Goal: Information Seeking & Learning: Learn about a topic

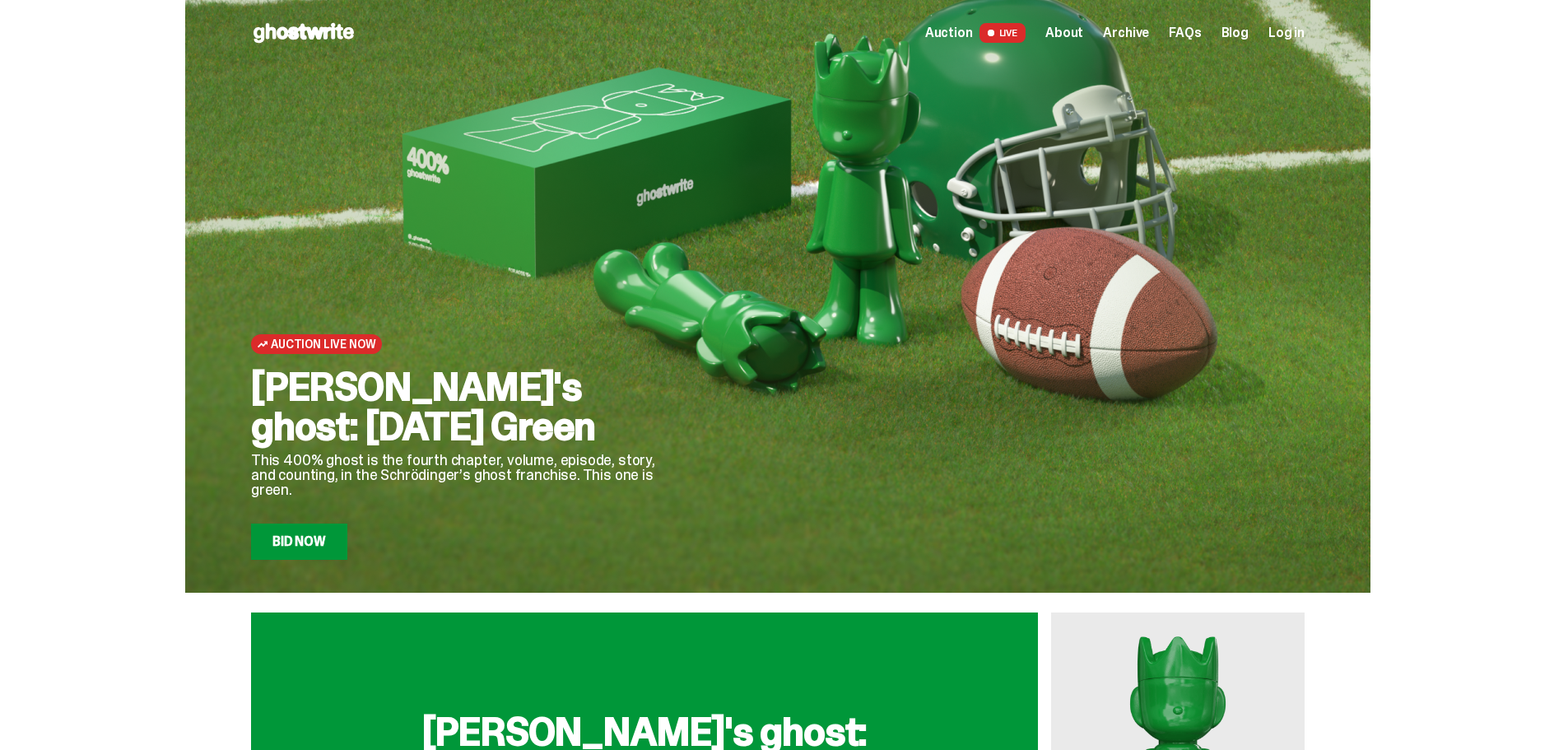
click at [1067, 31] on span "About" at bounding box center [1064, 33] width 38 height 13
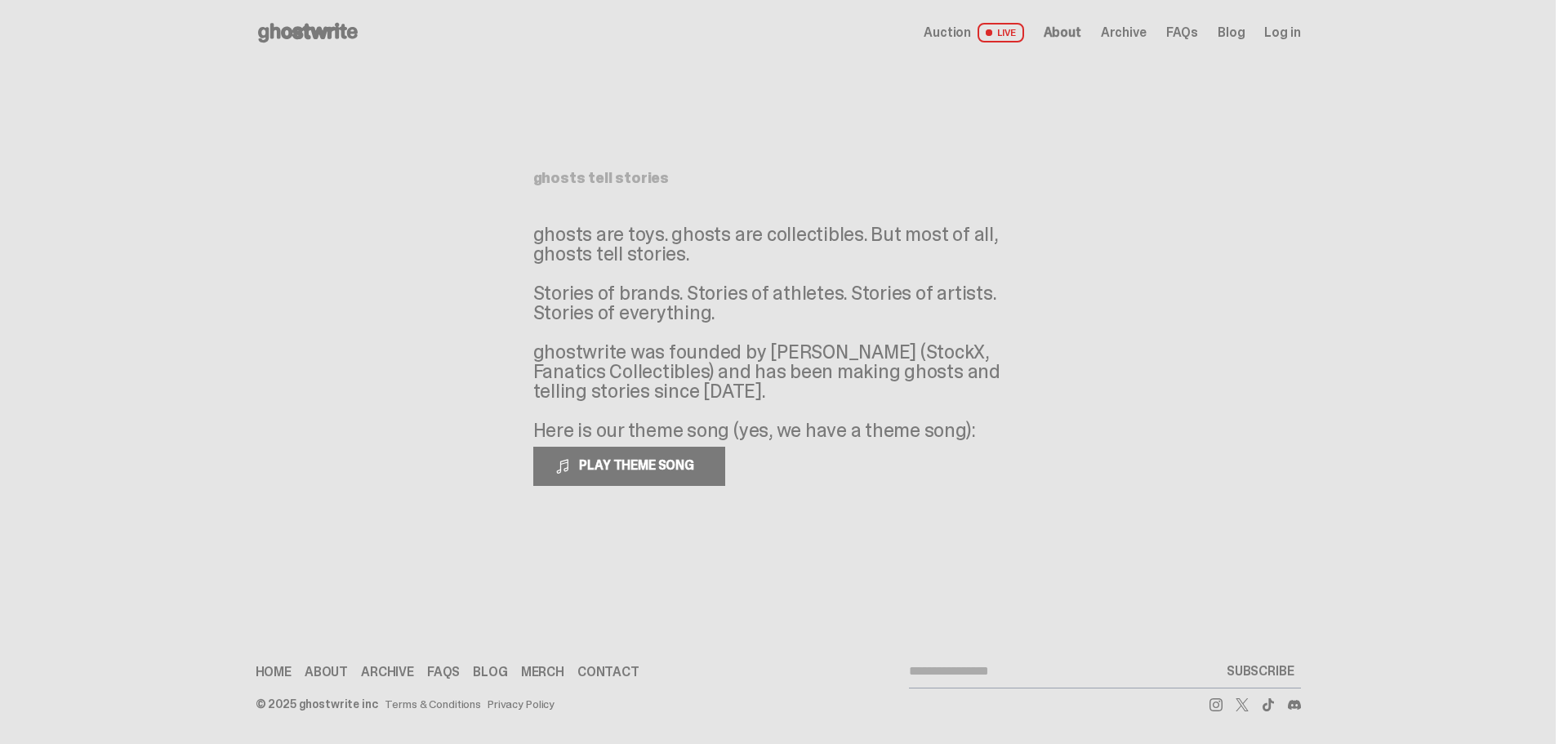
click at [1012, 36] on span "LIVE" at bounding box center [1001, 32] width 47 height 19
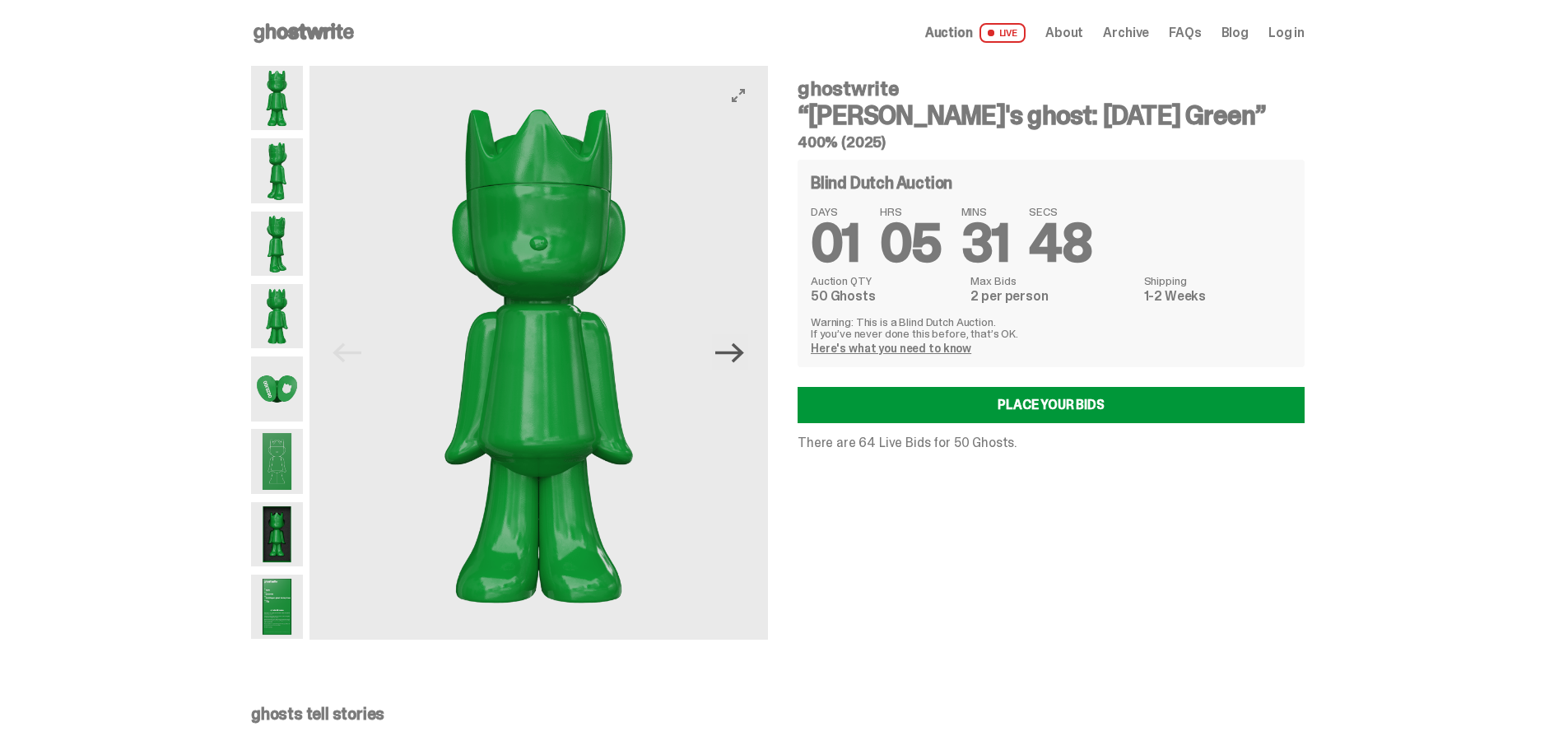
click at [736, 352] on icon "Next" at bounding box center [730, 352] width 29 height 19
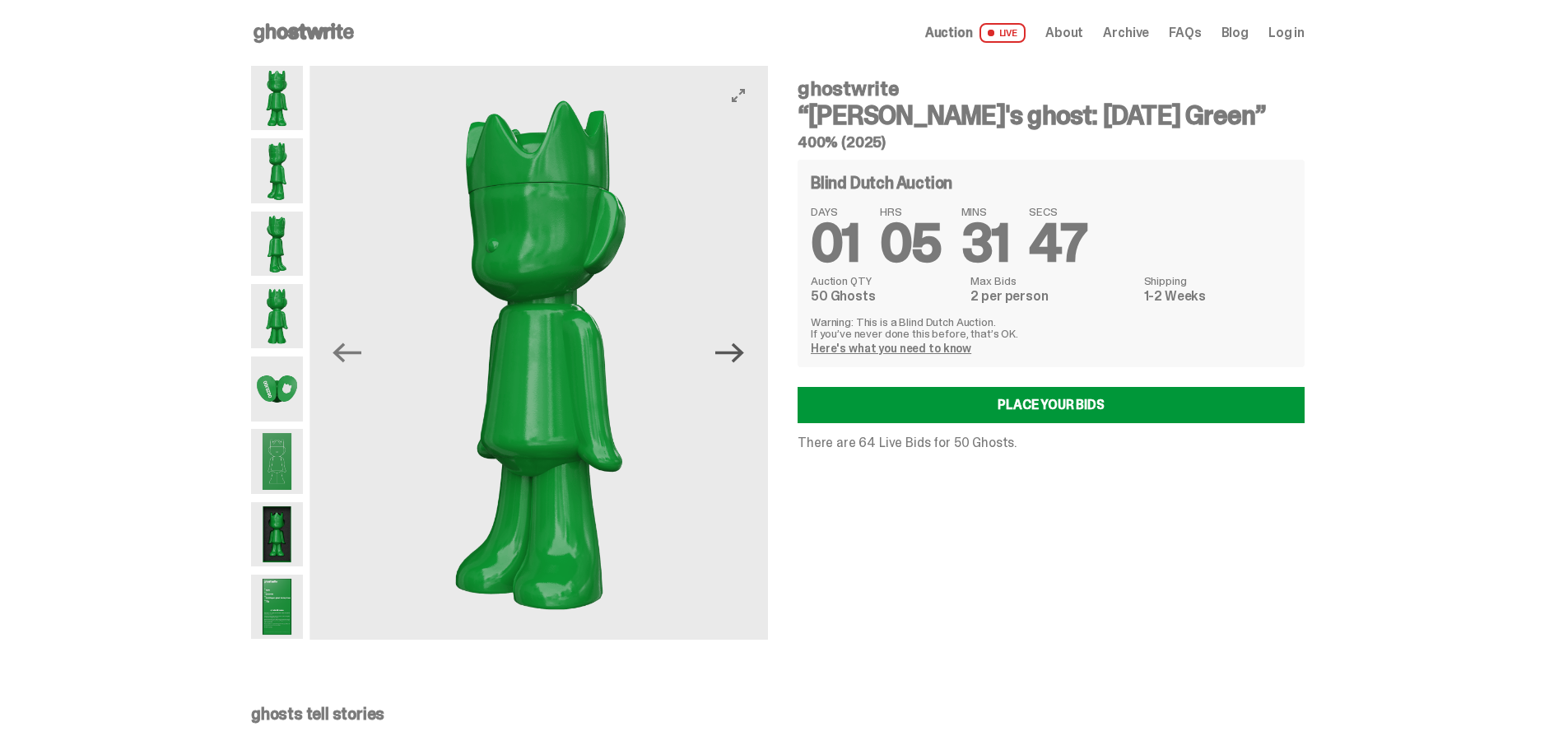
click at [736, 352] on icon "Next" at bounding box center [730, 352] width 29 height 19
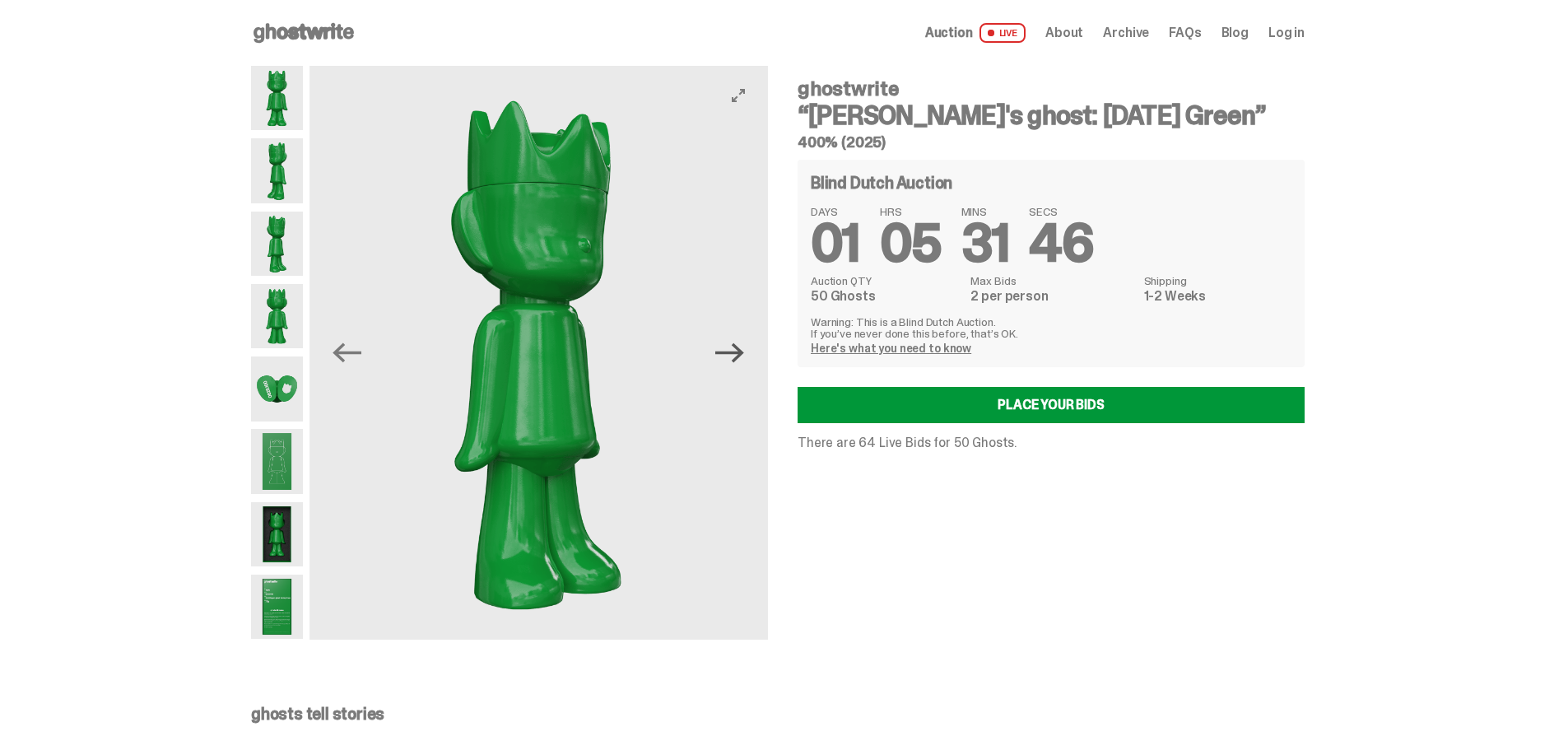
click at [736, 352] on icon "Next" at bounding box center [730, 352] width 29 height 19
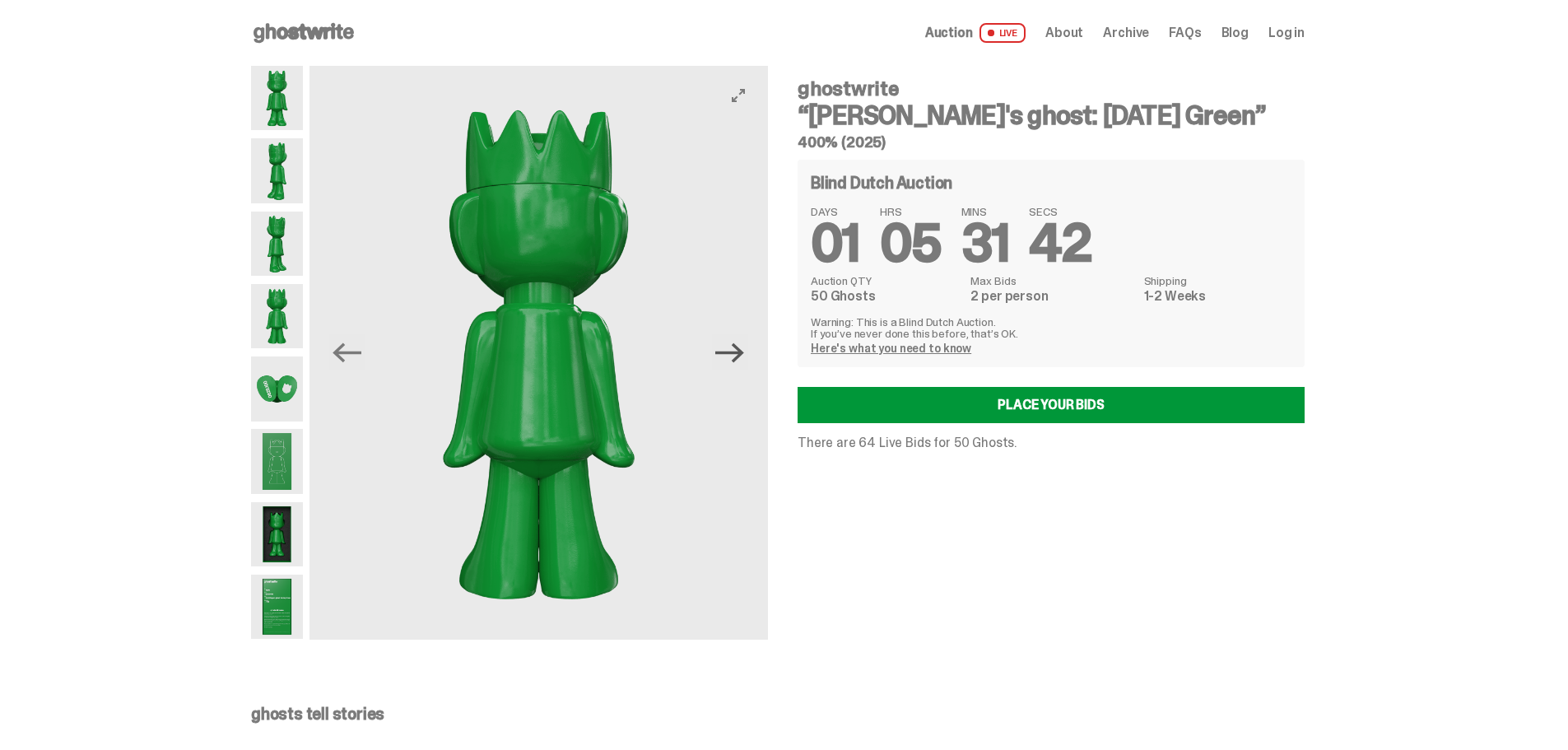
click at [736, 350] on icon "Next" at bounding box center [730, 353] width 29 height 29
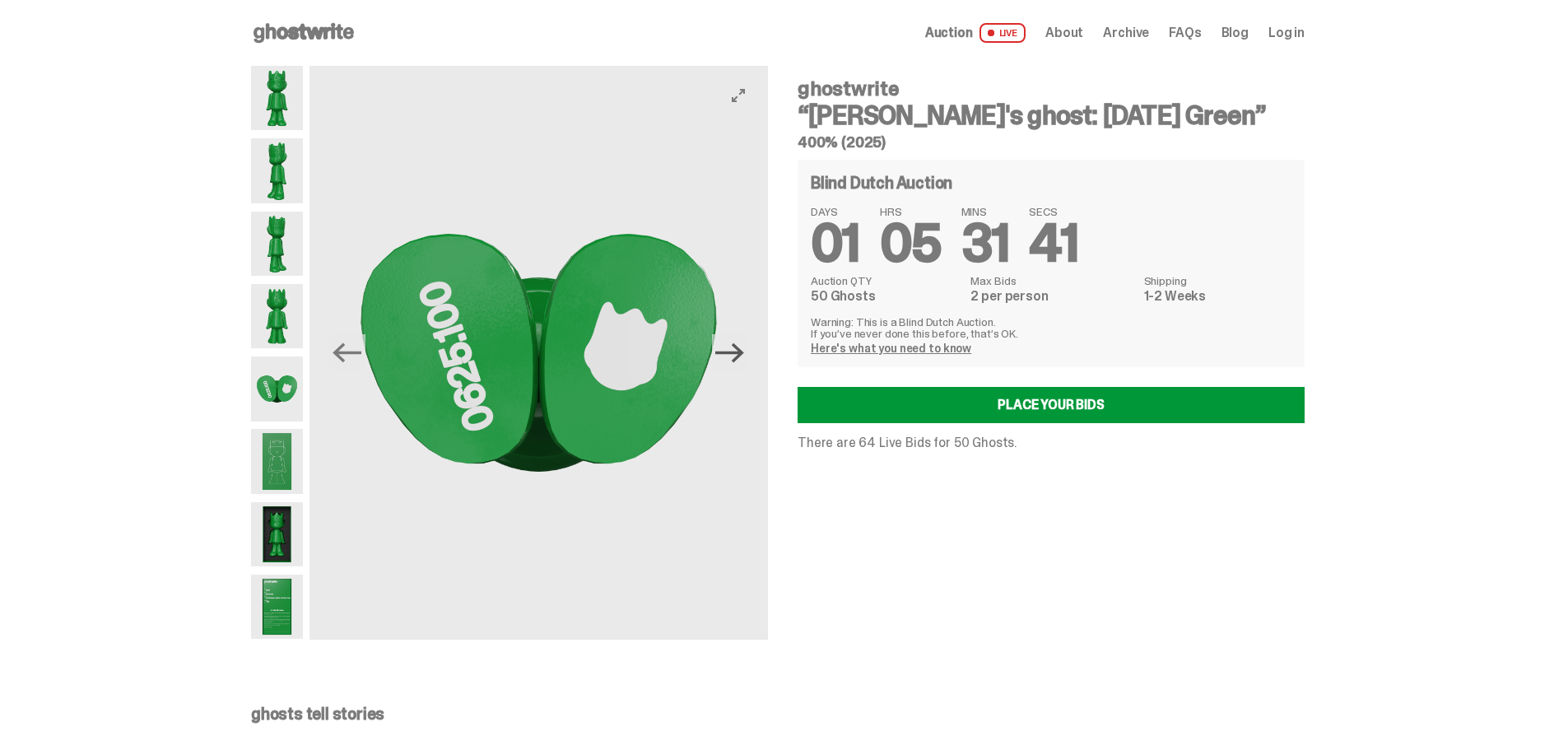
click at [736, 350] on icon "Next" at bounding box center [730, 353] width 29 height 29
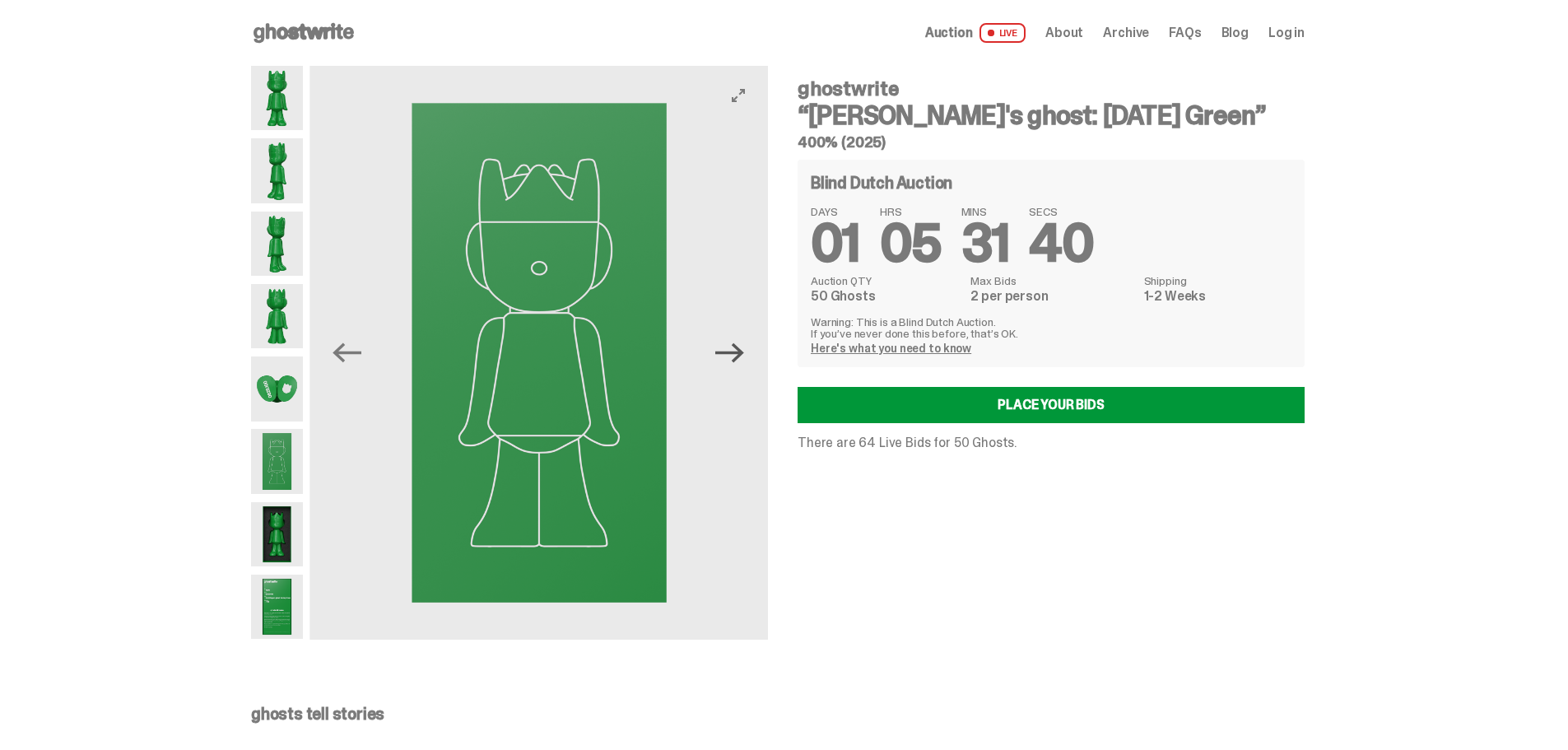
click at [736, 350] on icon "Next" at bounding box center [730, 353] width 29 height 29
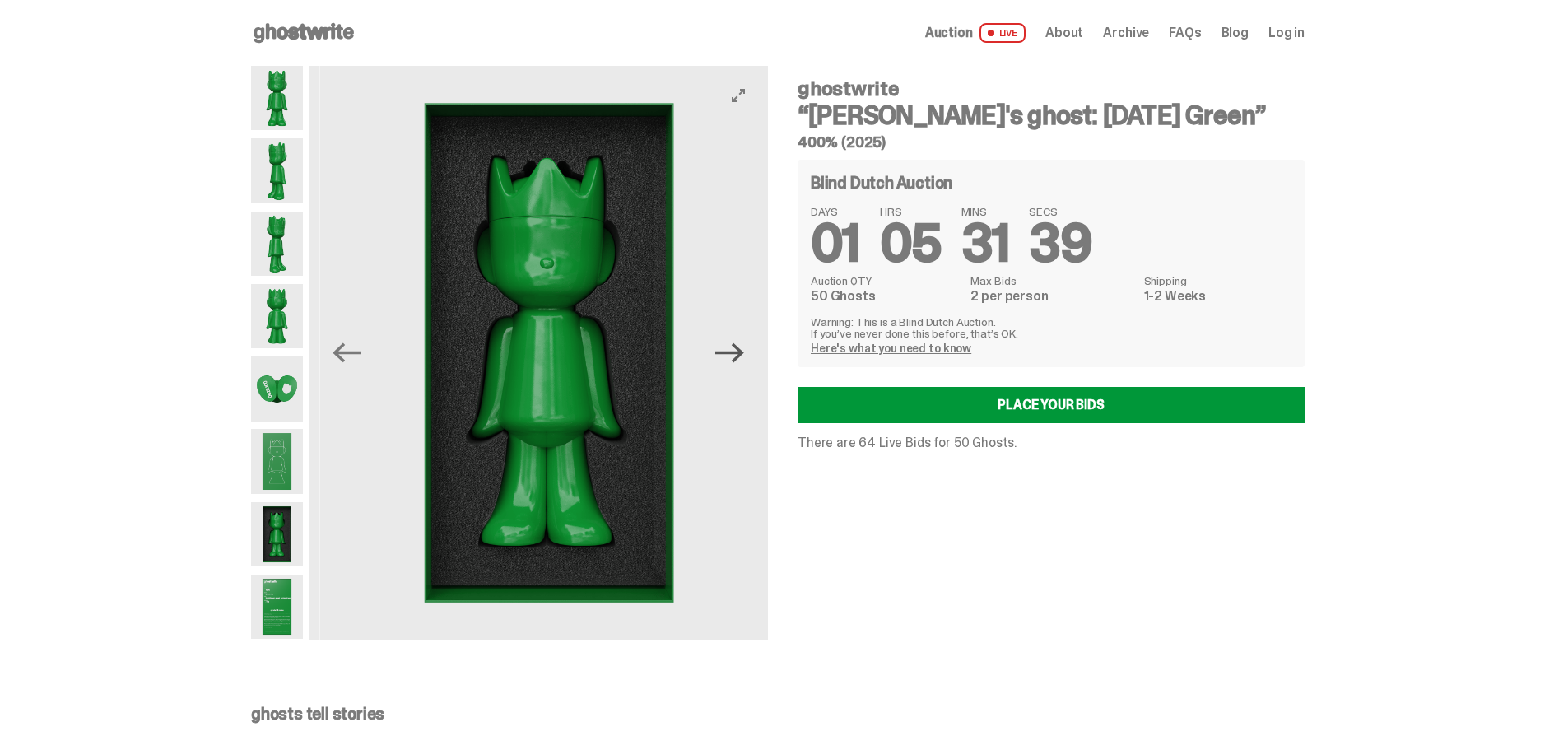
click at [736, 350] on icon "Next" at bounding box center [730, 353] width 29 height 29
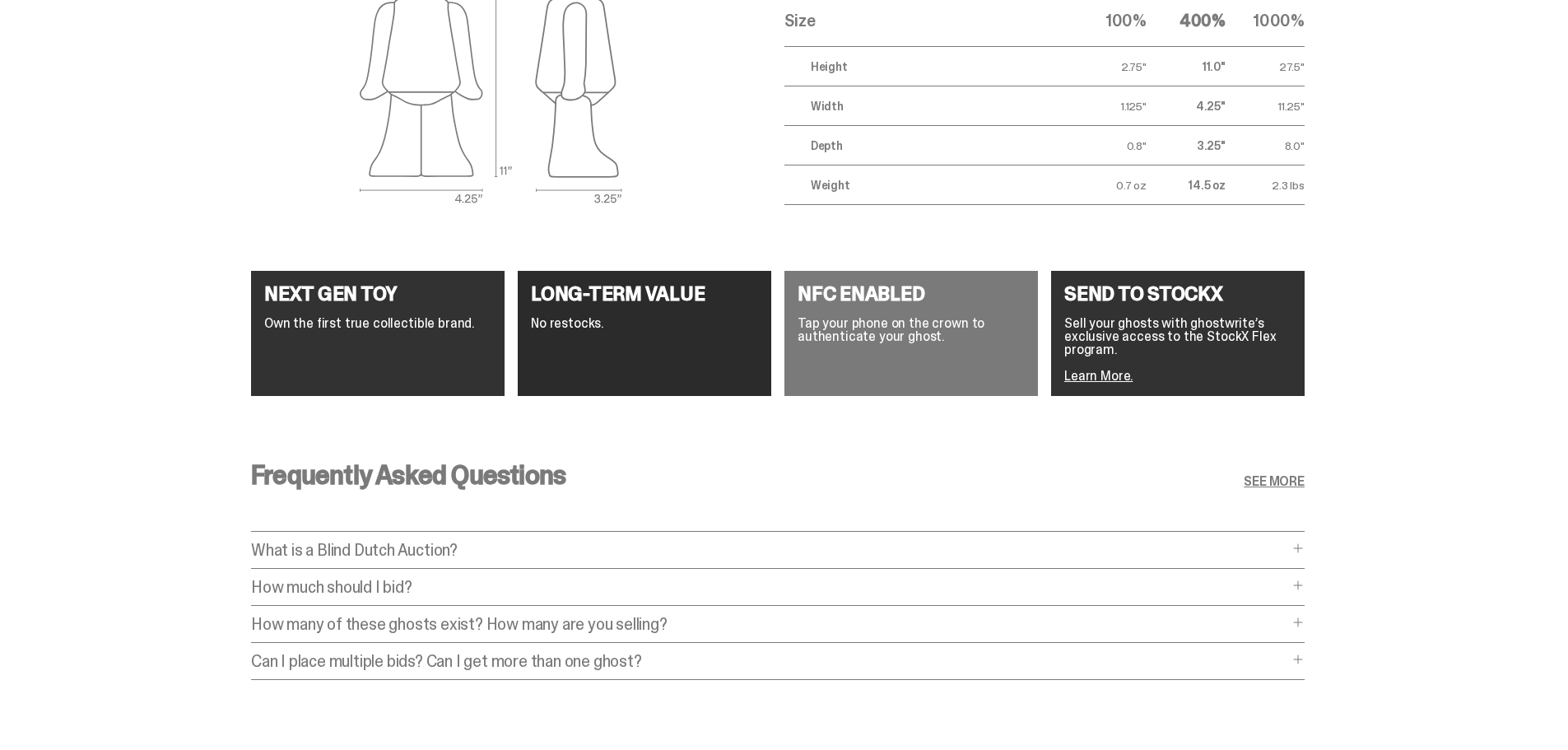
scroll to position [2950, 0]
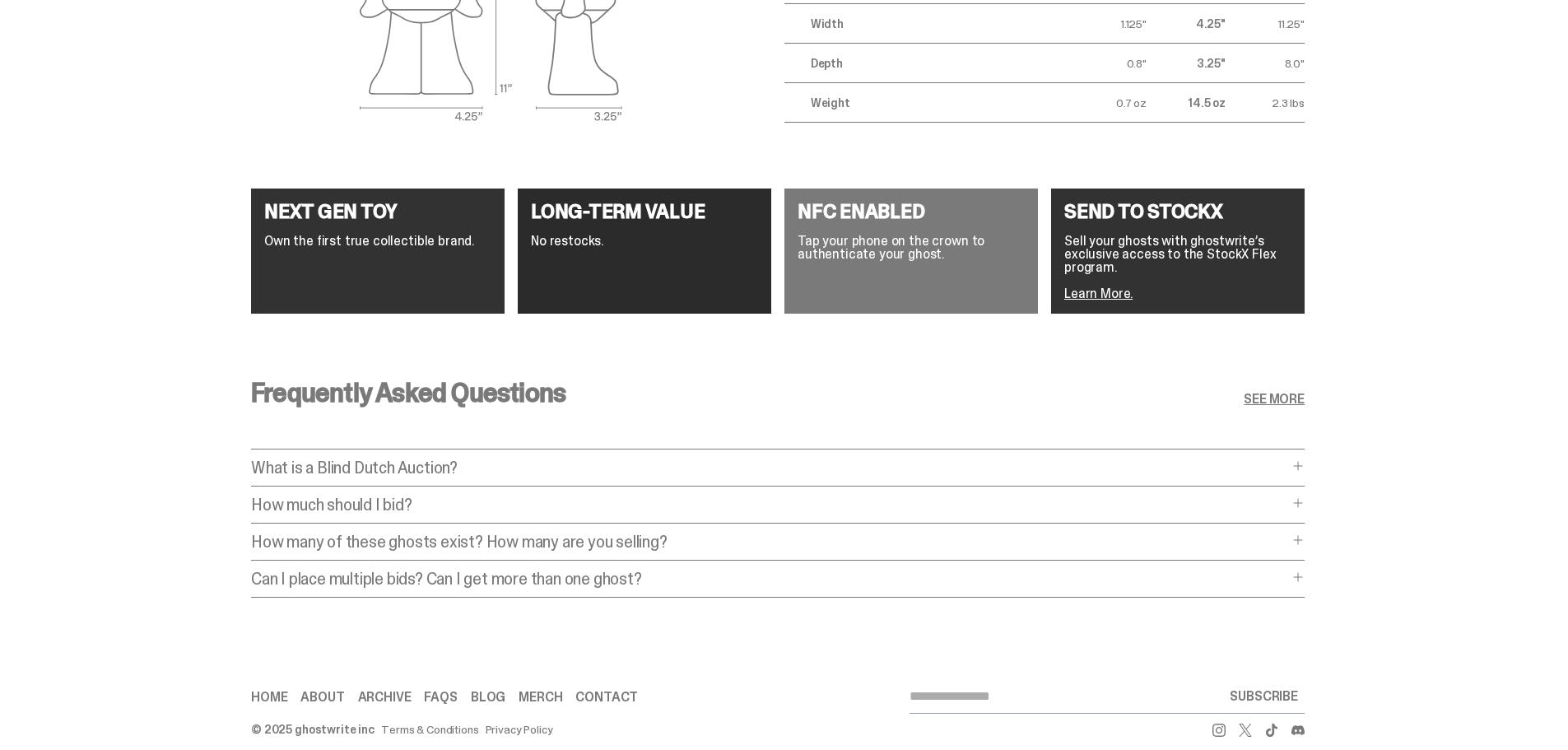
click at [361, 459] on p "What is a Blind Dutch Auction?" at bounding box center [769, 467] width 1037 height 17
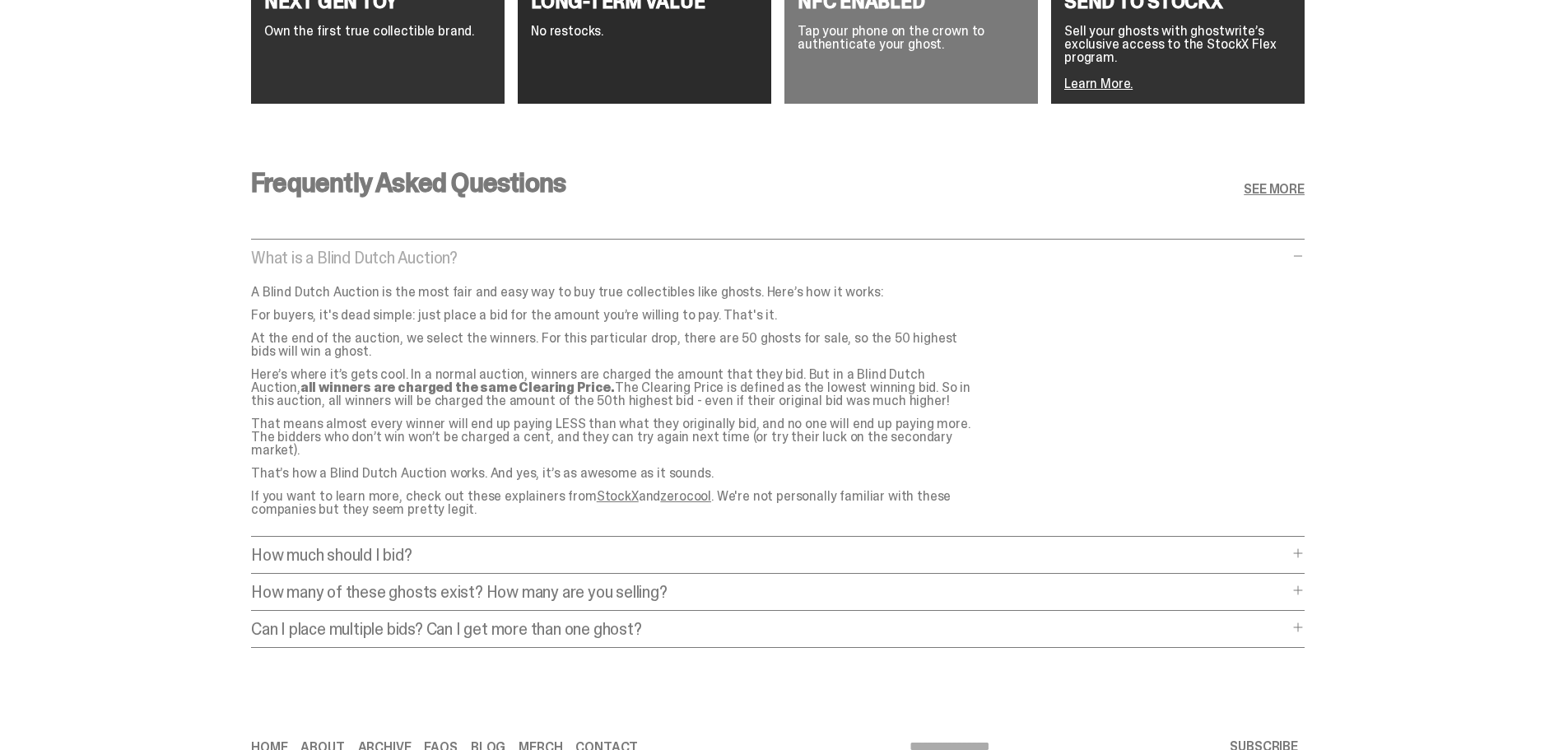
scroll to position [3197, 0]
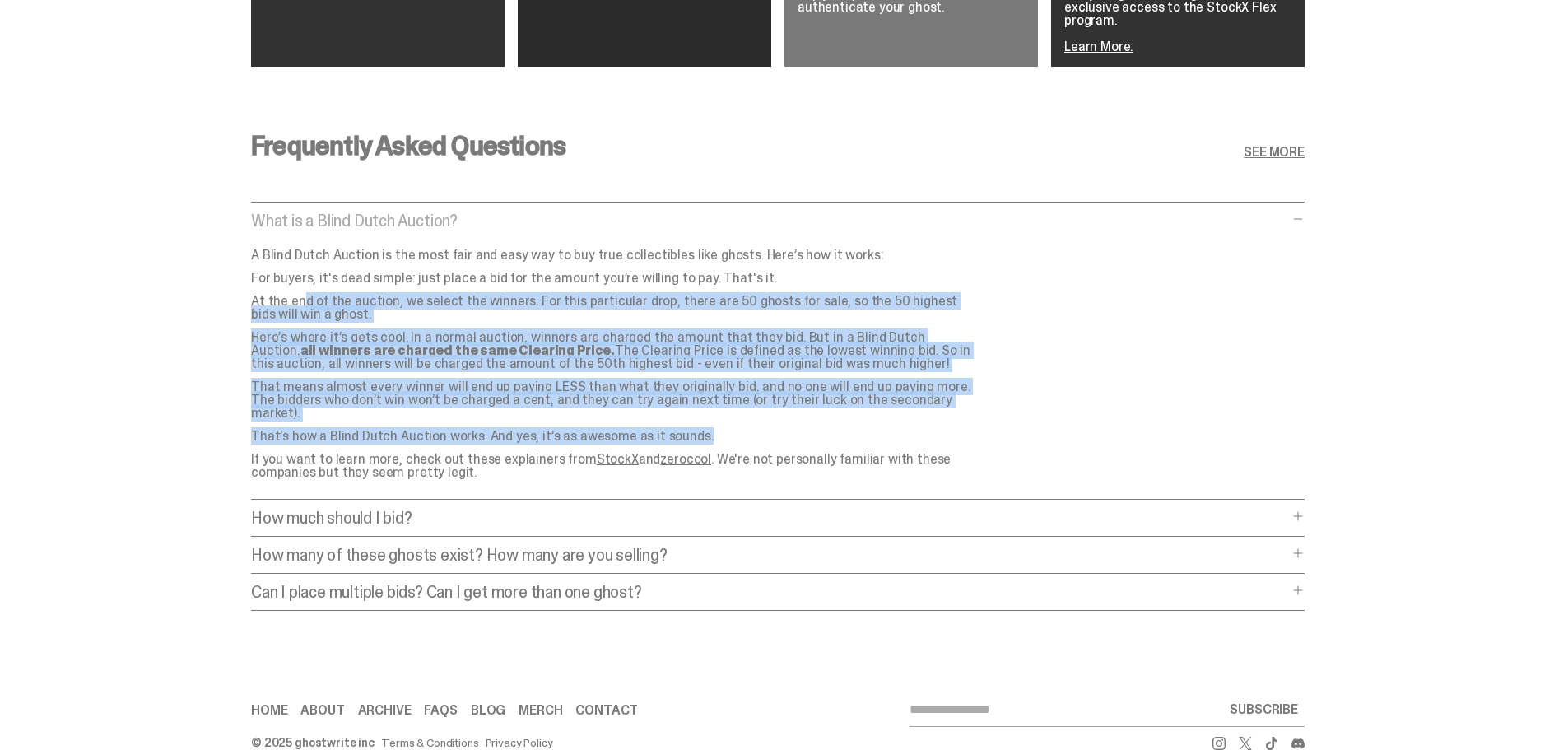
drag, startPoint x: 266, startPoint y: 262, endPoint x: 859, endPoint y: 397, distance: 608.2
click at [859, 397] on div "A Blind Dutch Auction is the most fair and easy way to buy true collectibles li…" at bounding box center [620, 364] width 737 height 230
click at [859, 429] on p "That’s how a Blind Dutch Auction works. And yes, it’s as awesome as it sounds." at bounding box center [613, 436] width 725 height 13
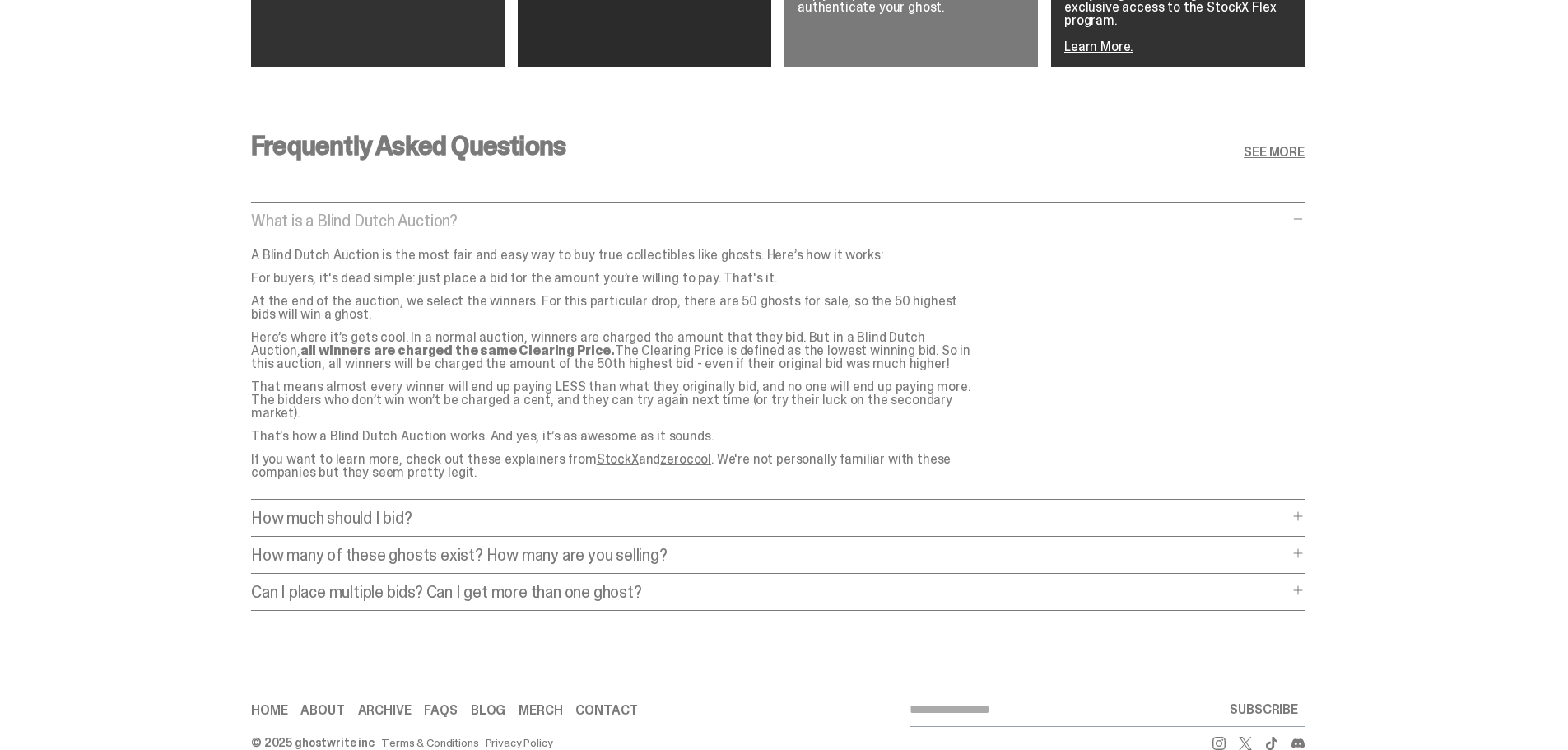
drag, startPoint x: 882, startPoint y: 391, endPoint x: 777, endPoint y: 299, distance: 139.6
click at [777, 299] on div "A Blind Dutch Auction is the most fair and easy way to buy true collectibles li…" at bounding box center [620, 364] width 737 height 230
click at [777, 299] on p "At the end of the auction, we select the winners. For this particular drop, the…" at bounding box center [613, 307] width 725 height 26
drag, startPoint x: 752, startPoint y: 303, endPoint x: 935, endPoint y: 344, distance: 187.5
click at [935, 344] on div "A Blind Dutch Auction is the most fair and easy way to buy true collectibles li…" at bounding box center [620, 364] width 737 height 230
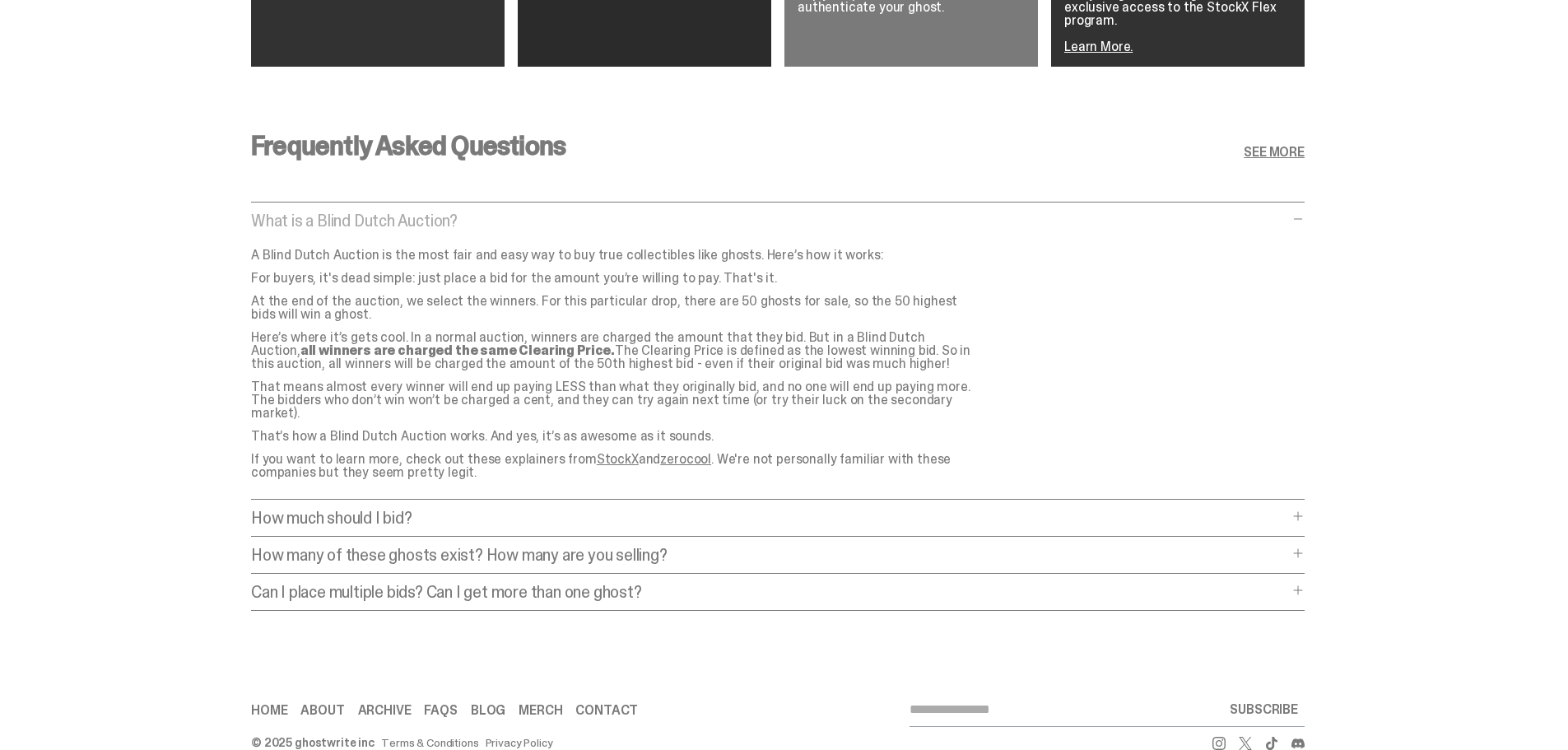
click at [935, 344] on p "Here’s where it’s gets cool. In a normal auction, winners are charged the amoun…" at bounding box center [613, 350] width 725 height 40
drag, startPoint x: 946, startPoint y: 344, endPoint x: 785, endPoint y: 295, distance: 168.3
click at [785, 295] on div "A Blind Dutch Auction is the most fair and easy way to buy true collectibles li…" at bounding box center [620, 364] width 737 height 230
click at [734, 357] on div "A Blind Dutch Auction is the most fair and easy way to buy true collectibles li…" at bounding box center [620, 364] width 737 height 230
drag, startPoint x: 872, startPoint y: 351, endPoint x: 948, endPoint y: 443, distance: 119.3
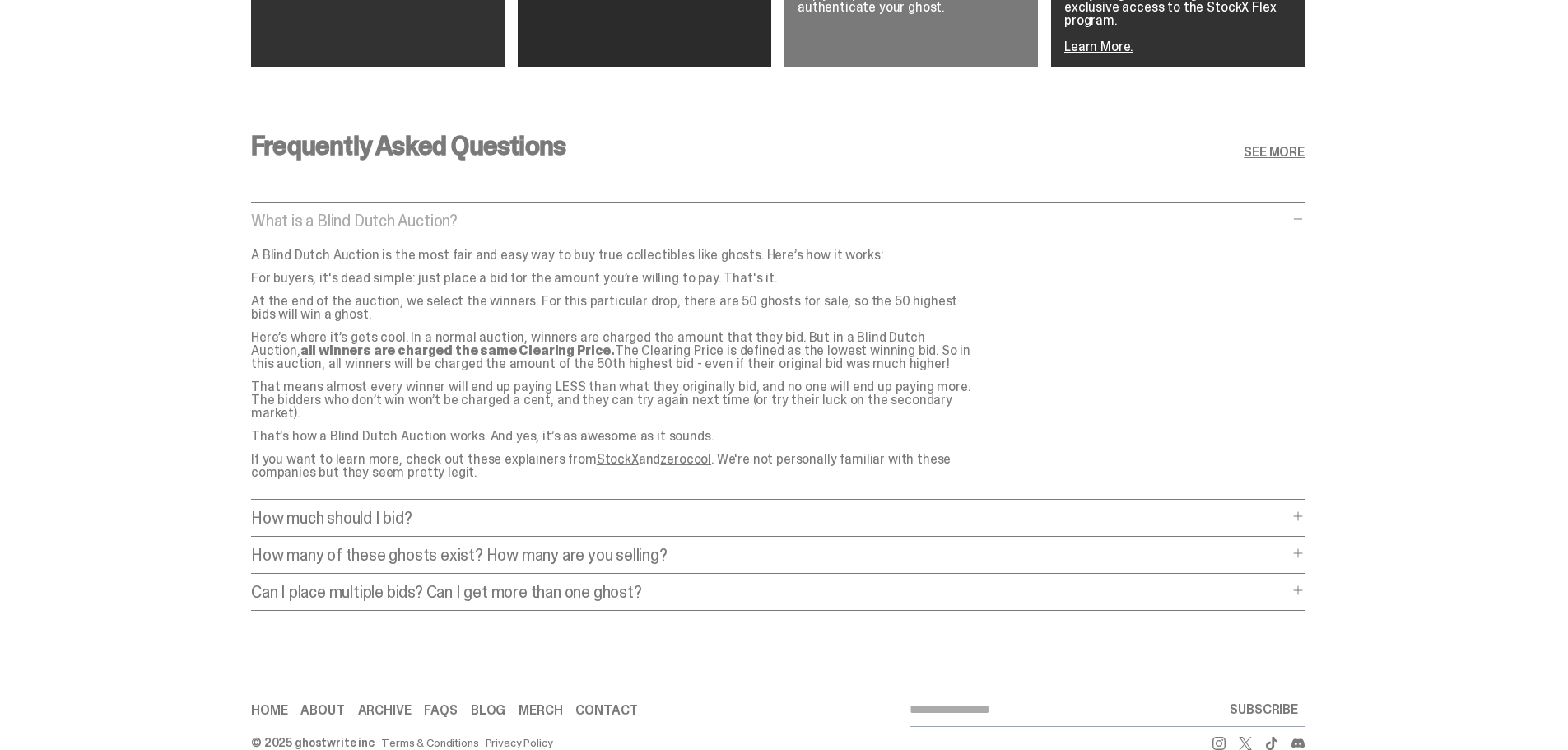
click at [948, 443] on div "A Blind Dutch Auction is the most fair and easy way to buy true collectibles li…" at bounding box center [620, 364] width 737 height 230
click at [221, 333] on div "Frequently Asked Questions SEE MORE What is a Blind Dutch Auction? What is a Bl…" at bounding box center [778, 376] width 1555 height 567
click at [300, 510] on p "How much should I bid?" at bounding box center [769, 518] width 1037 height 17
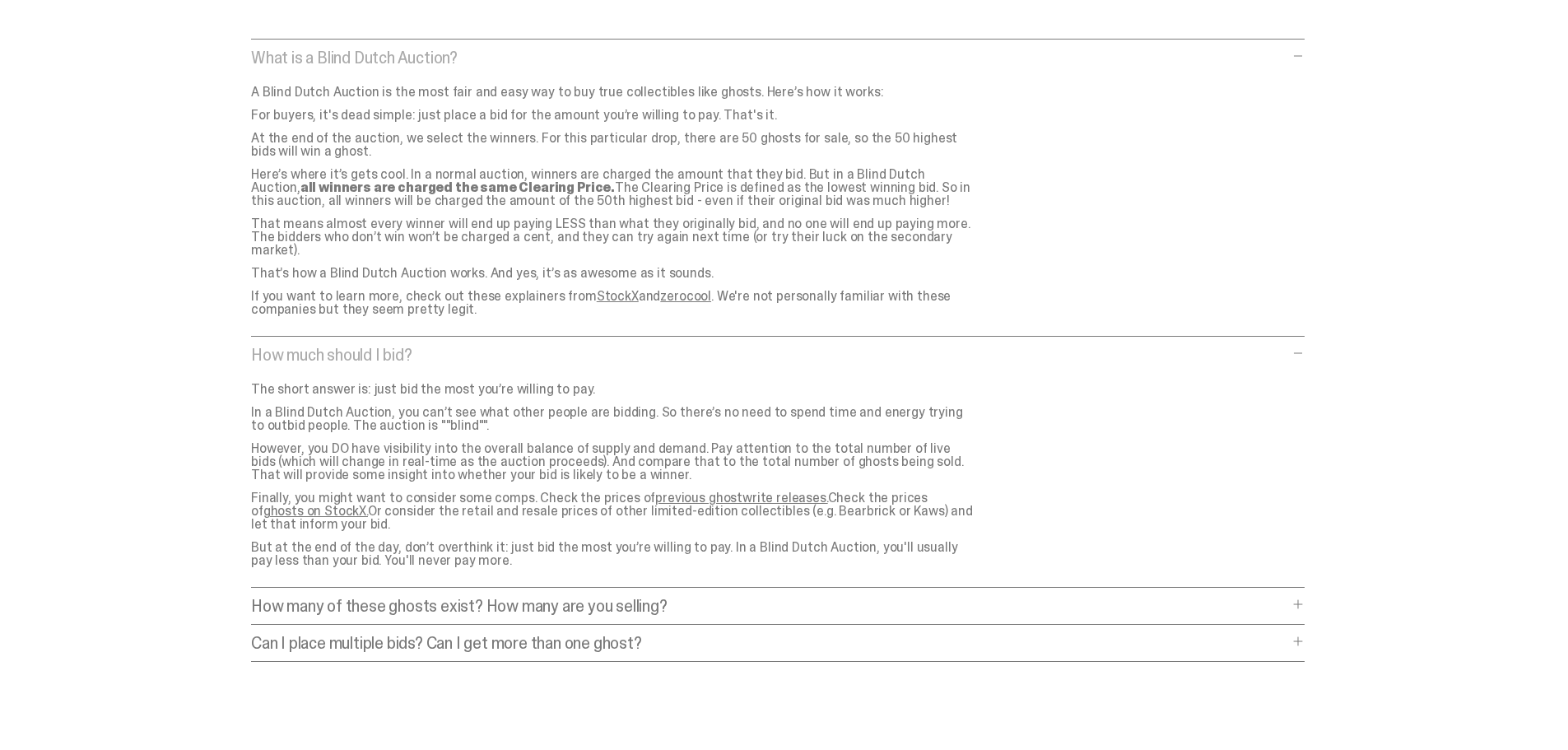
scroll to position [3411, 0]
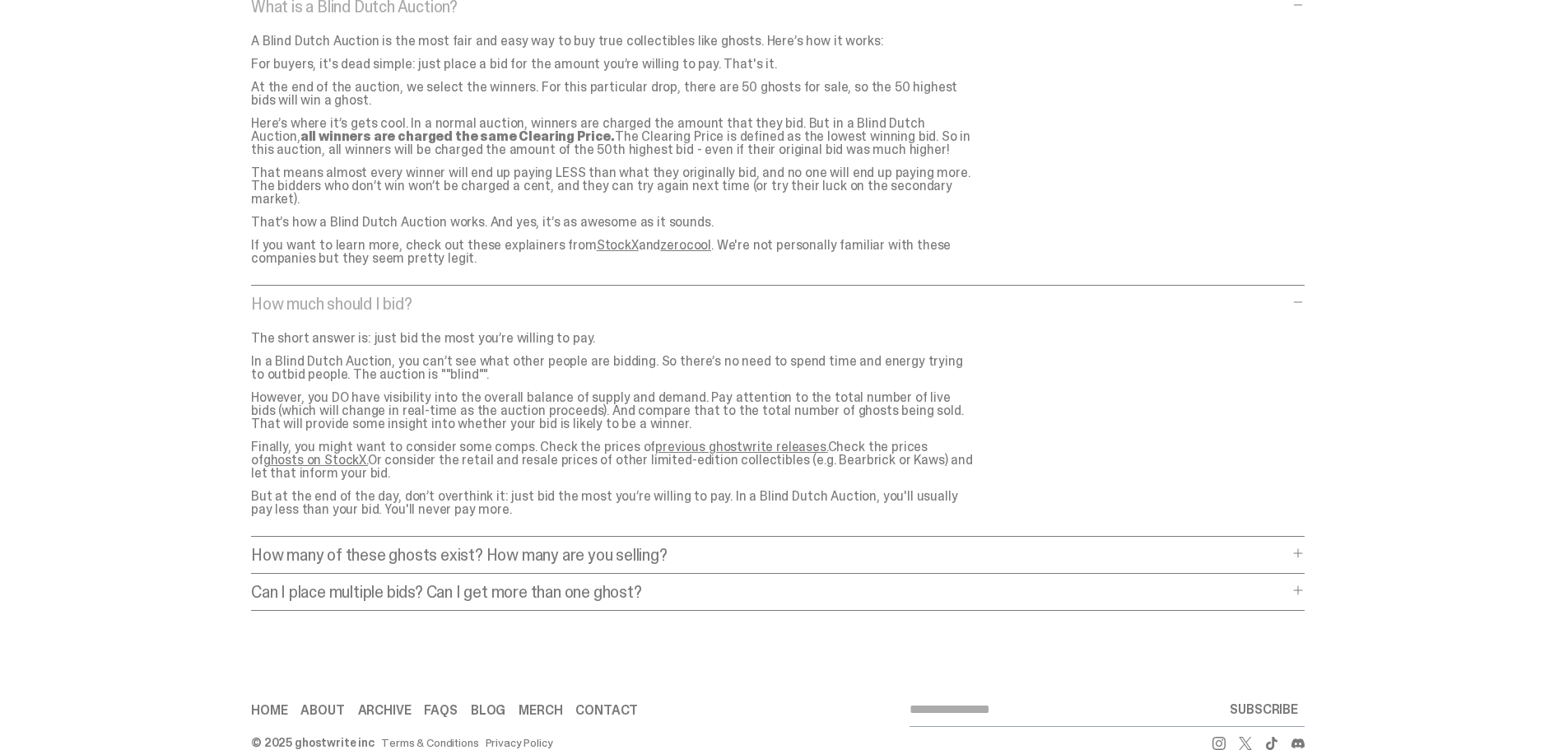
click at [311, 584] on p "Can I place multiple bids? Can I get more than one ghost?" at bounding box center [769, 592] width 1037 height 17
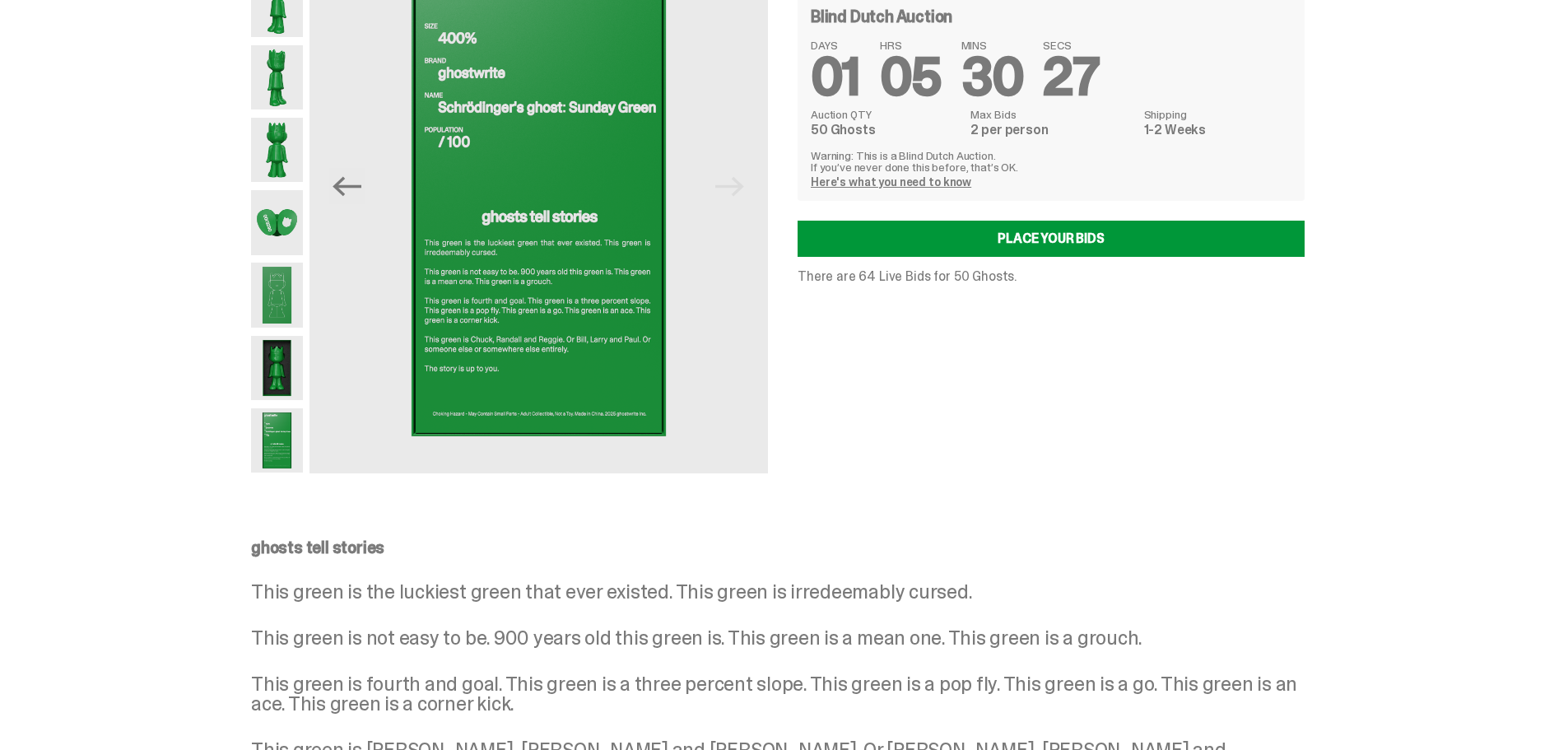
scroll to position [0, 0]
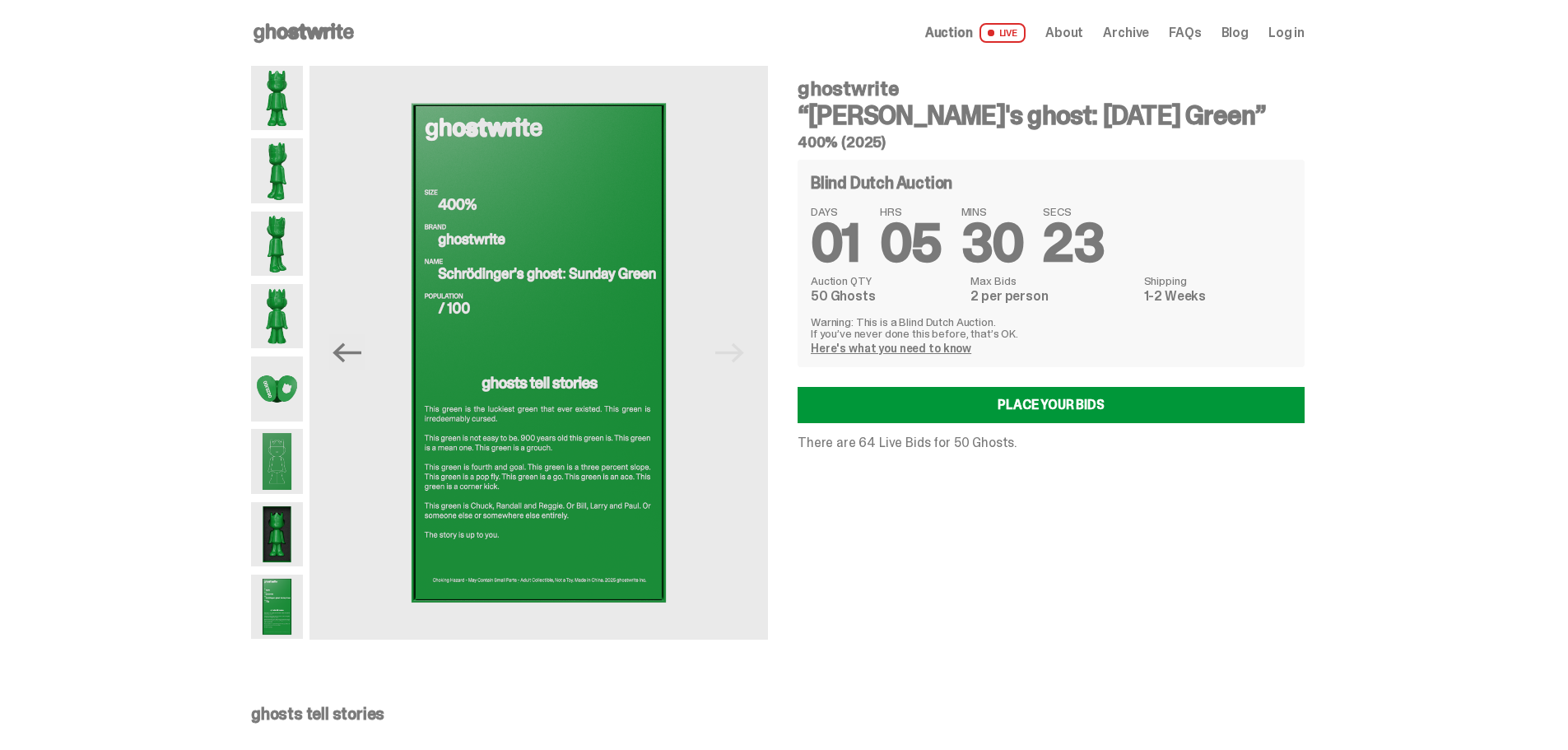
click at [302, 36] on use at bounding box center [304, 32] width 100 height 19
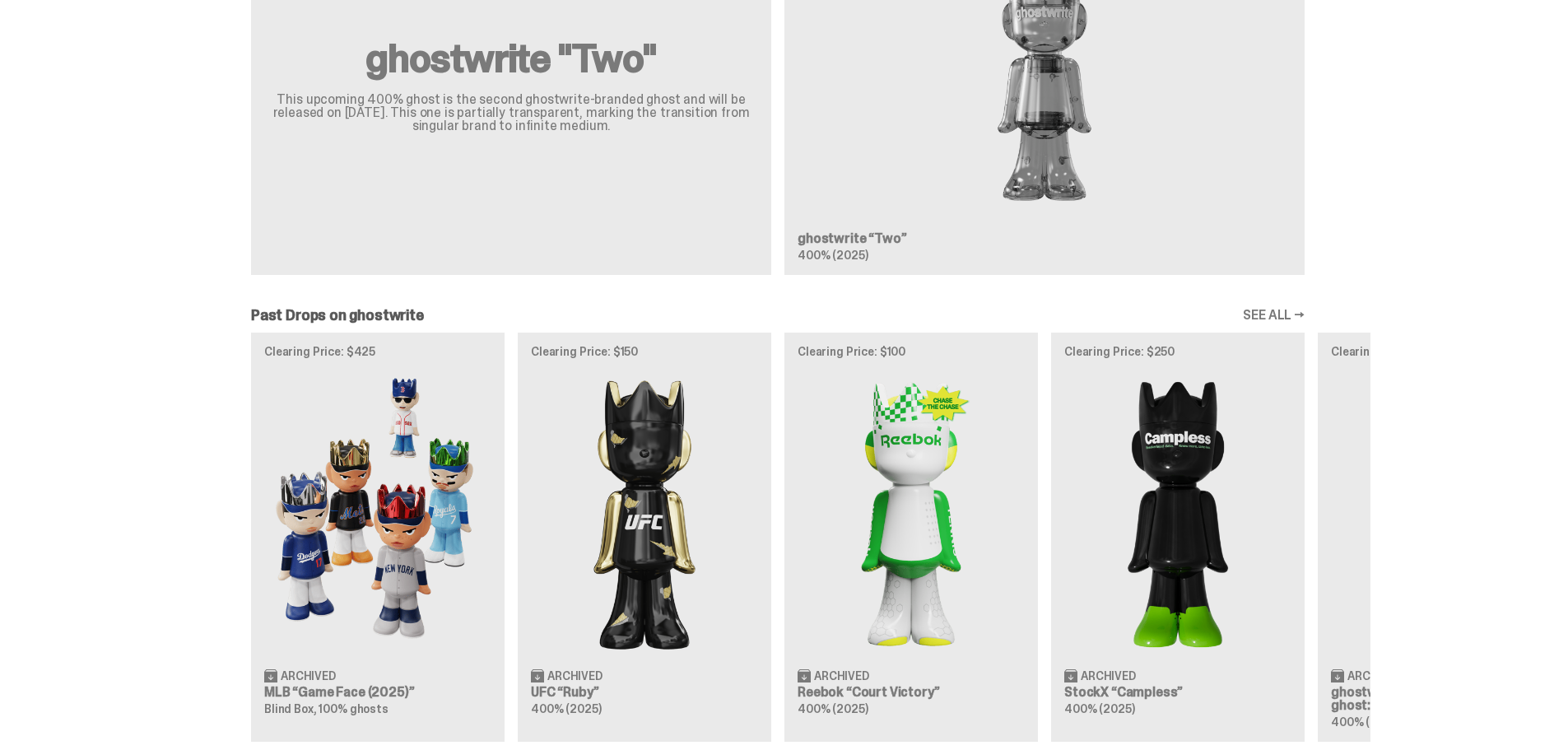
scroll to position [1646, 0]
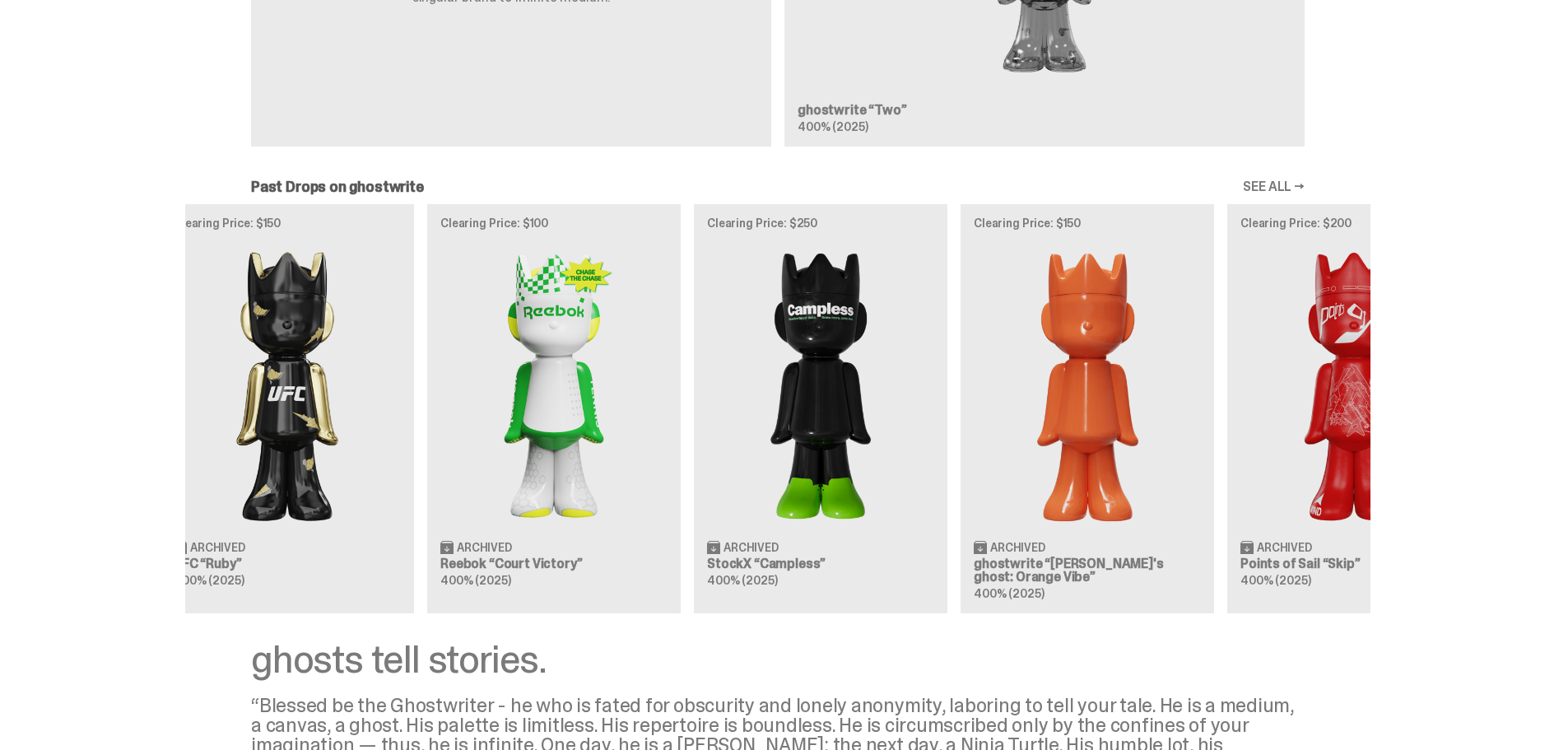
click at [596, 317] on div "Clearing Price: $425 Archived MLB “Game Face (2025)” Blind Box, 100% ghosts Cle…" at bounding box center [778, 408] width 1185 height 408
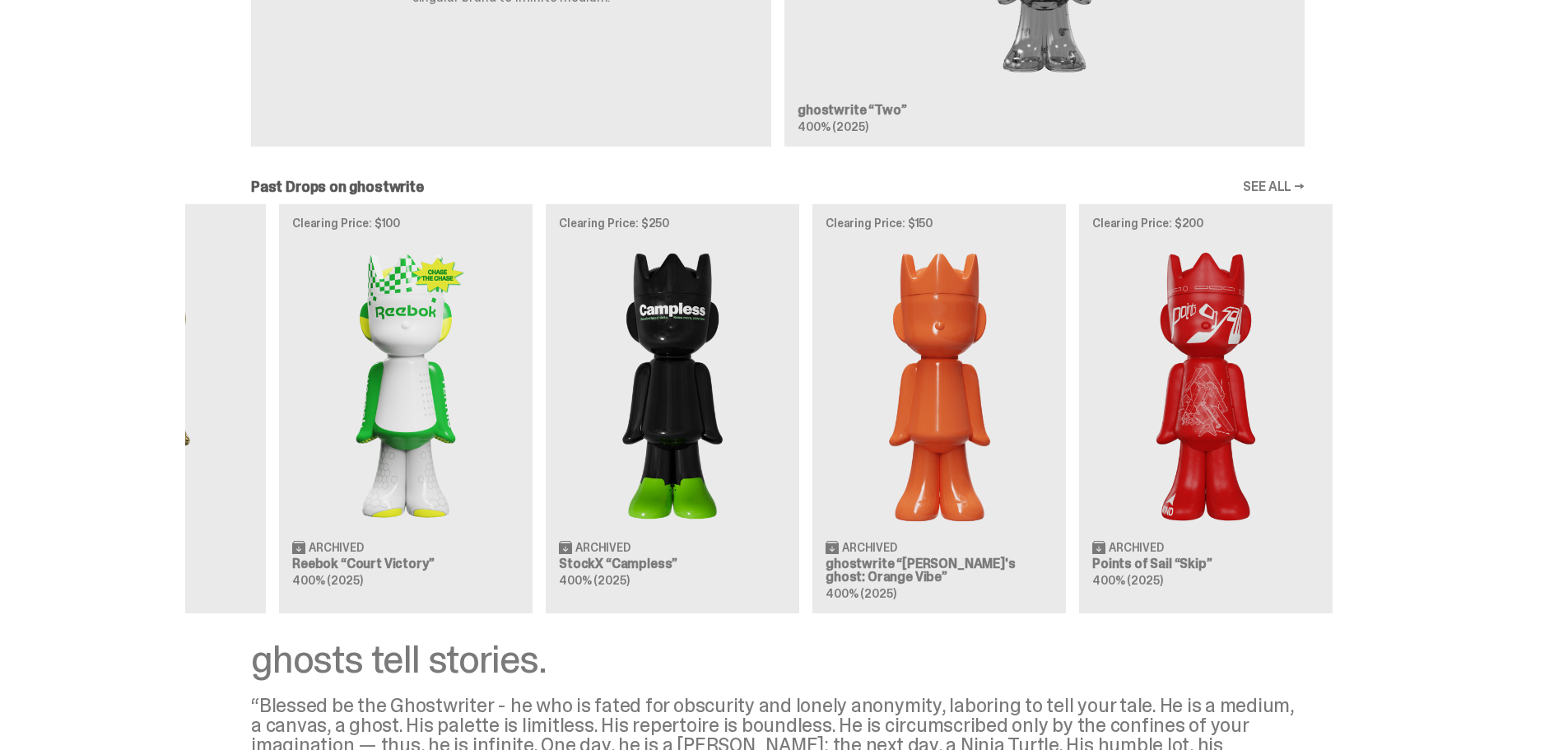
scroll to position [0, 533]
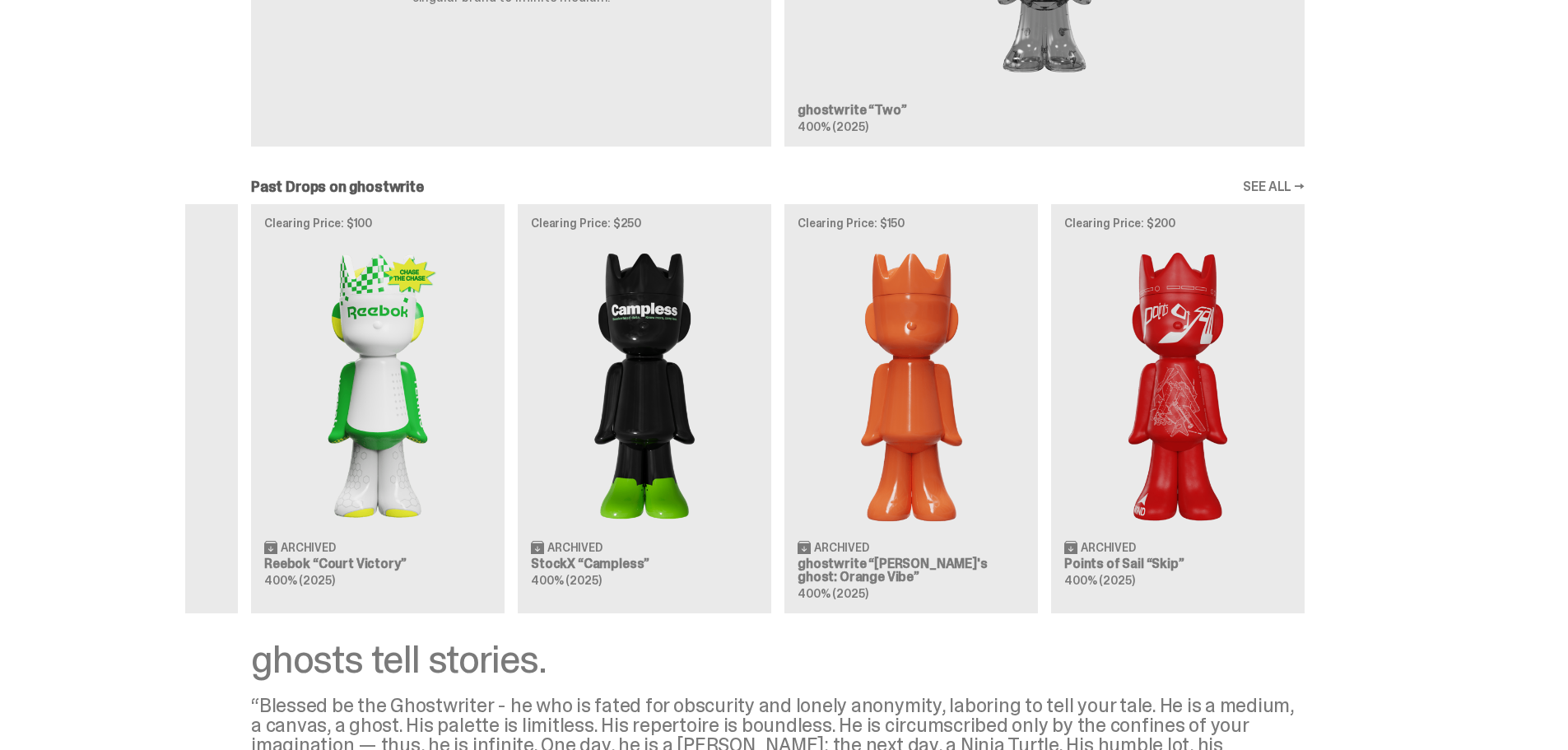
click at [869, 359] on div "Clearing Price: $425 Archived MLB “Game Face (2025)” Blind Box, 100% ghosts Cle…" at bounding box center [778, 408] width 1185 height 408
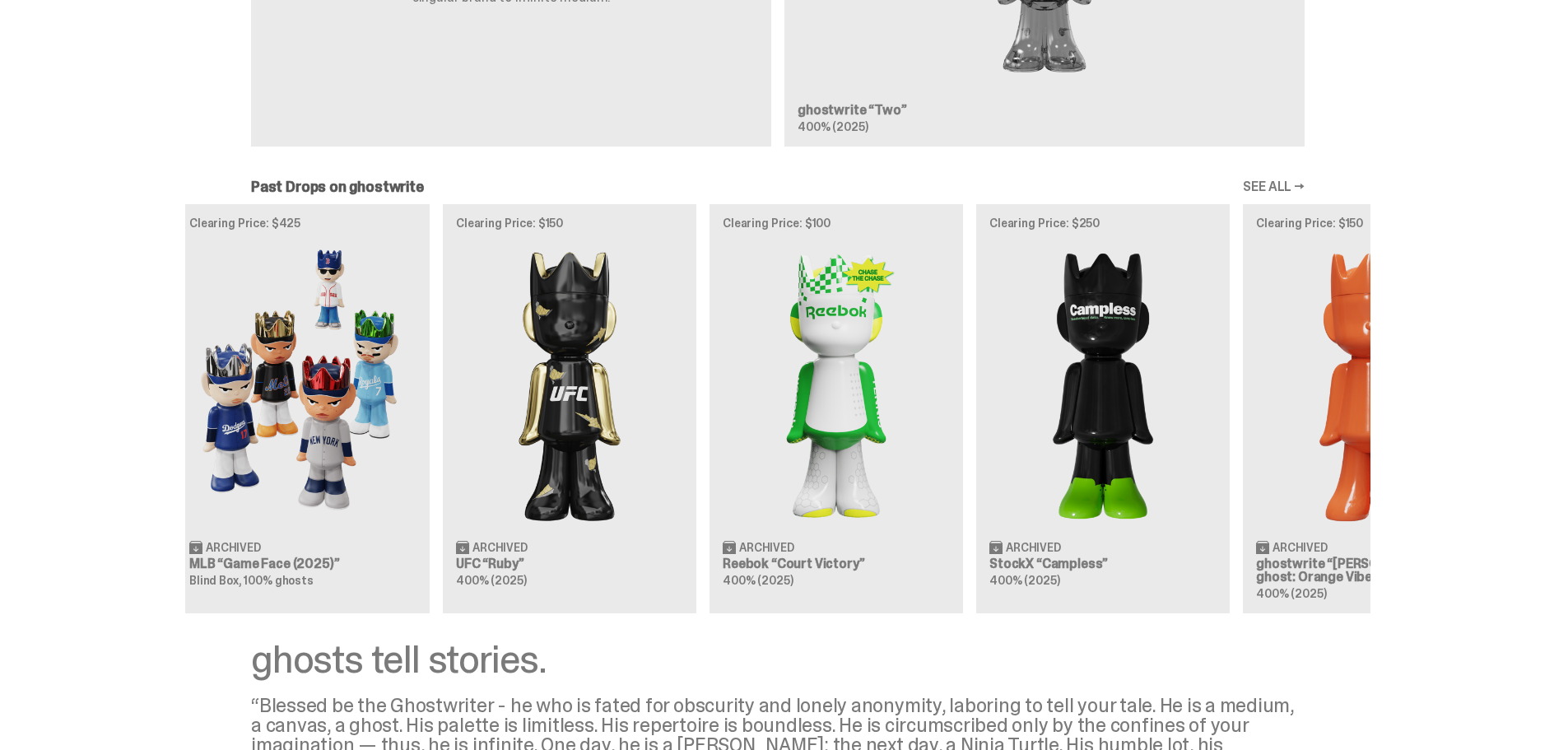
scroll to position [0, 0]
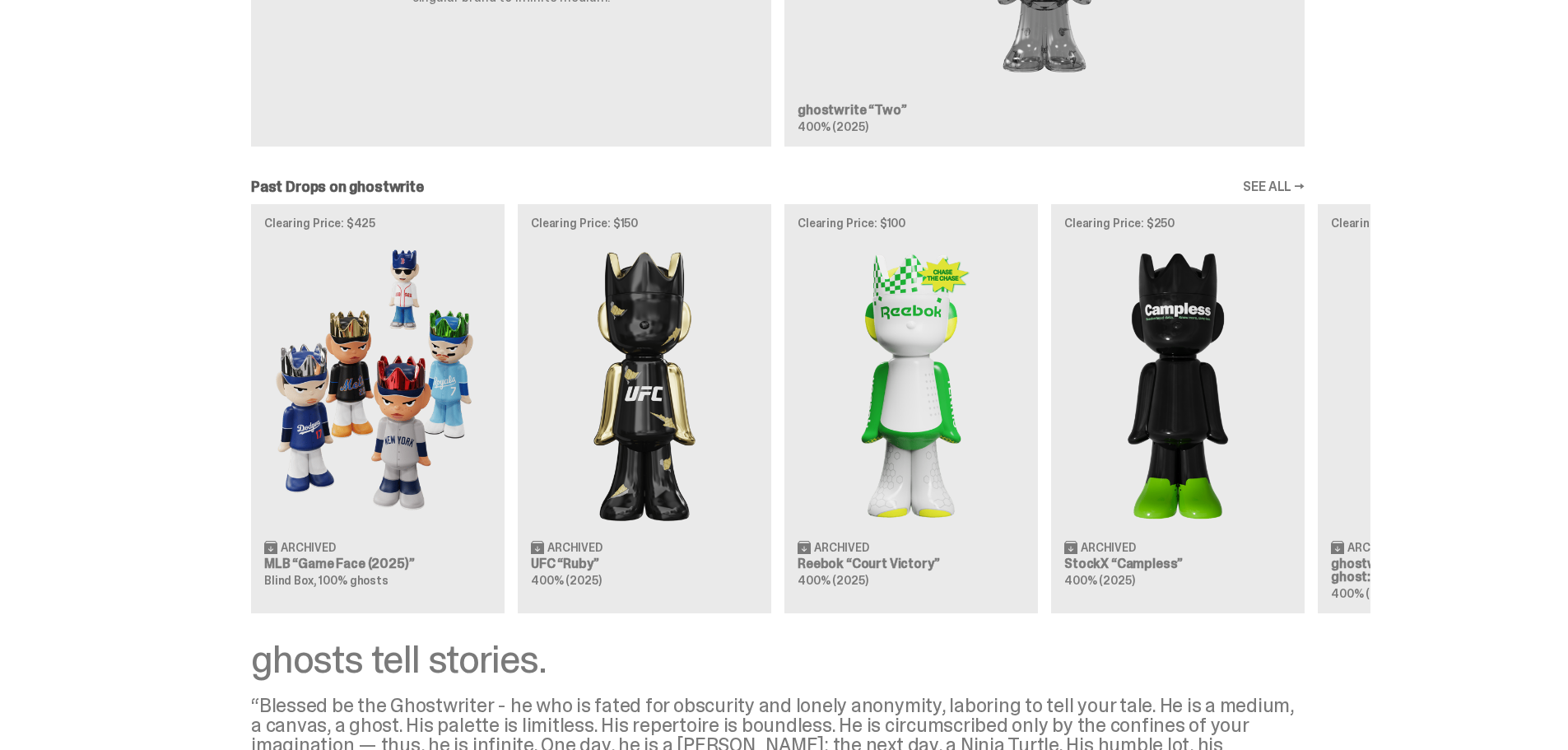
click at [1179, 489] on div "Clearing Price: $425 Archived MLB “Game Face (2025)” Blind Box, 100% ghosts Cle…" at bounding box center [778, 408] width 1185 height 408
click at [429, 375] on div "Clearing Price: $425 Archived MLB “Game Face (2025)” Blind Box, 100% ghosts Cle…" at bounding box center [778, 408] width 1185 height 408
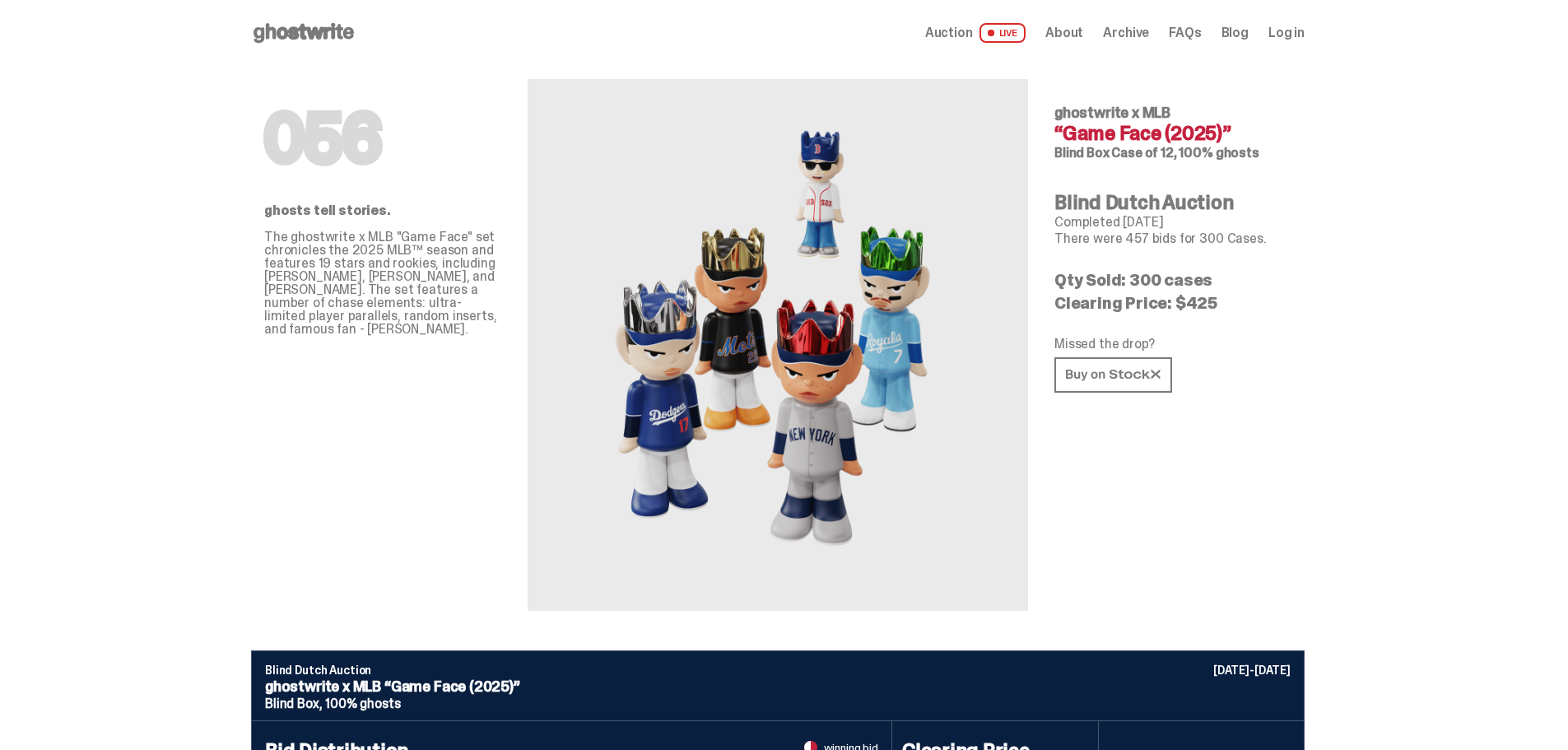
click at [412, 251] on p "The ghostwrite x MLB "Game Face" set chronicles the 2025 MLB™ season and featur…" at bounding box center [382, 283] width 237 height 105
drag, startPoint x: 477, startPoint y: 344, endPoint x: 238, endPoint y: 234, distance: 263.1
drag, startPoint x: 251, startPoint y: 219, endPoint x: 479, endPoint y: 328, distance: 252.7
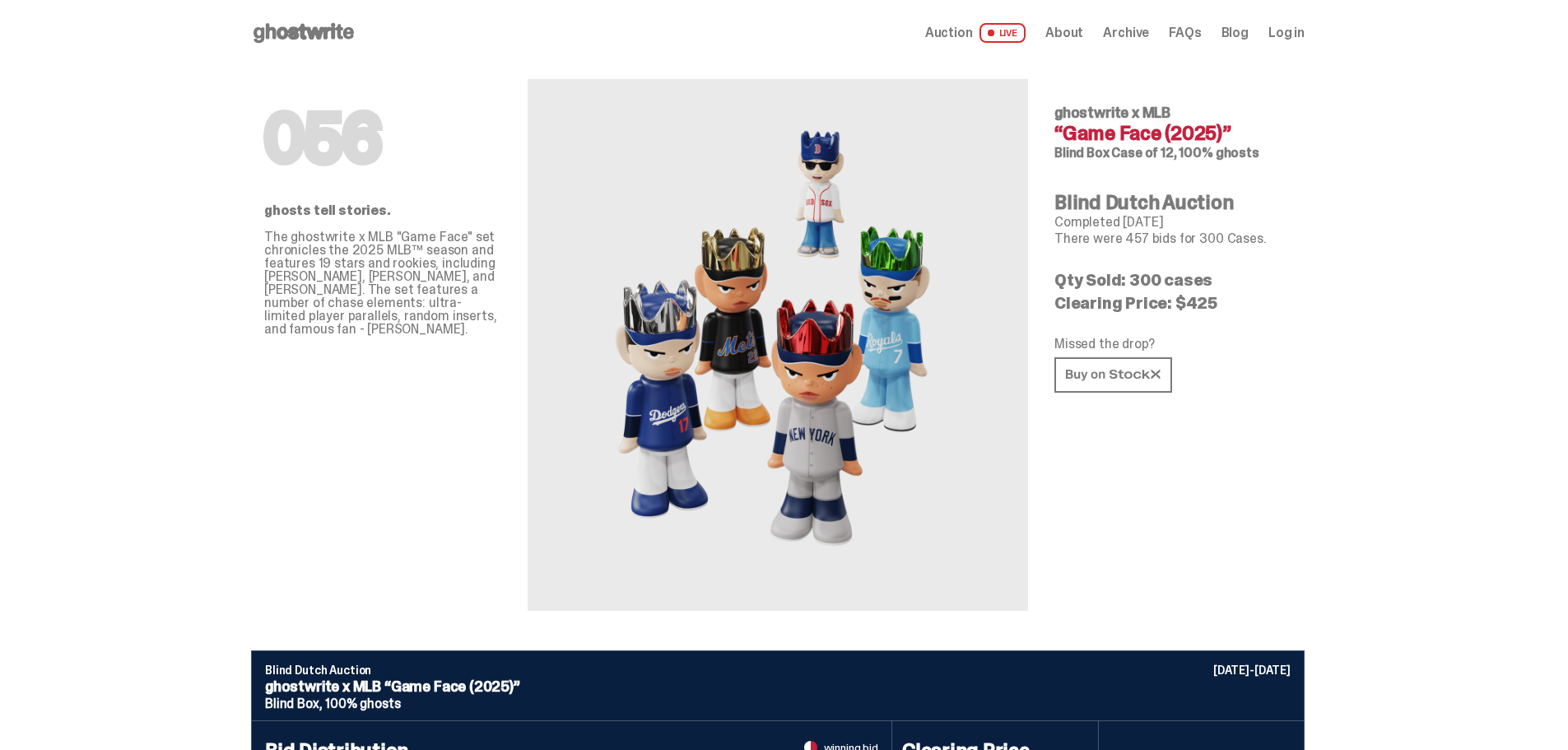
click at [479, 328] on p "The ghostwrite x MLB "Game Face" set chronicles the 2025 MLB™ season and featur…" at bounding box center [382, 283] width 237 height 105
